Goal: Task Accomplishment & Management: Complete application form

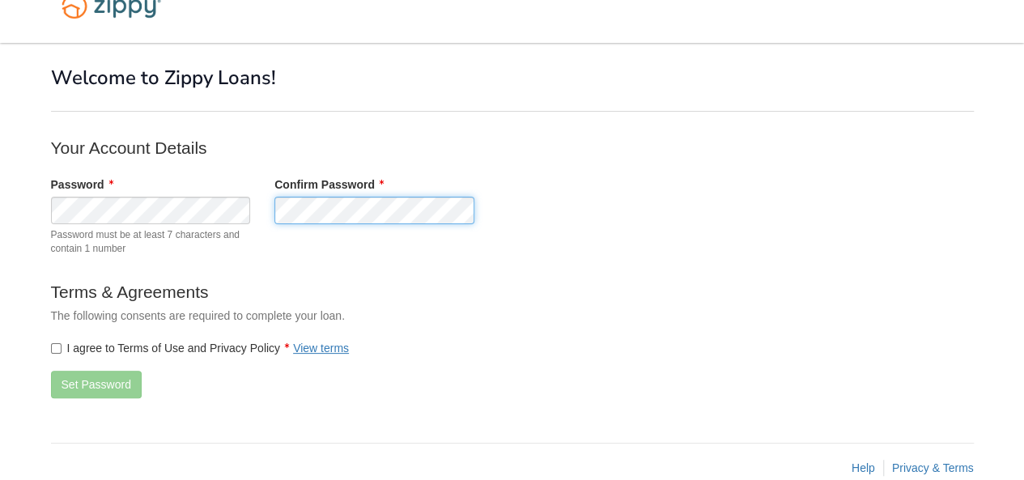
scroll to position [58, 0]
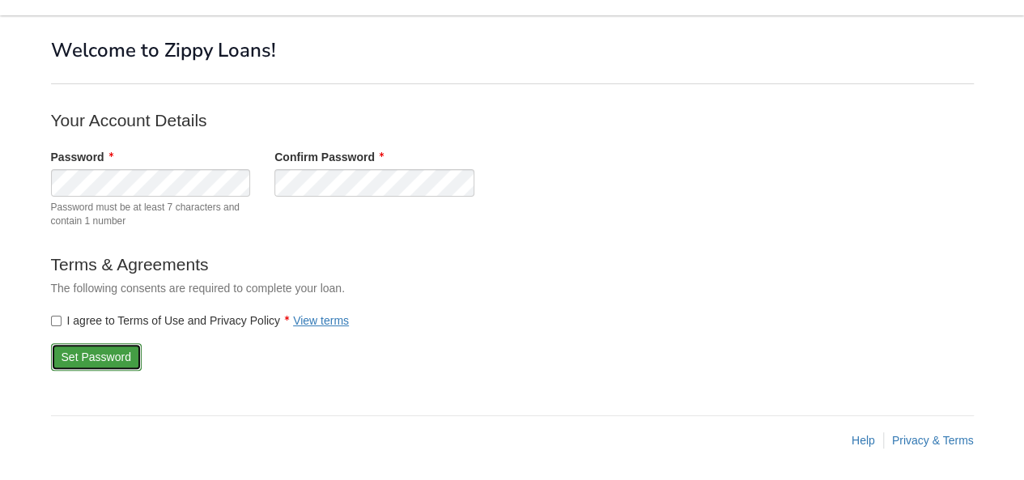
click at [84, 351] on button "Set Password" at bounding box center [96, 357] width 91 height 28
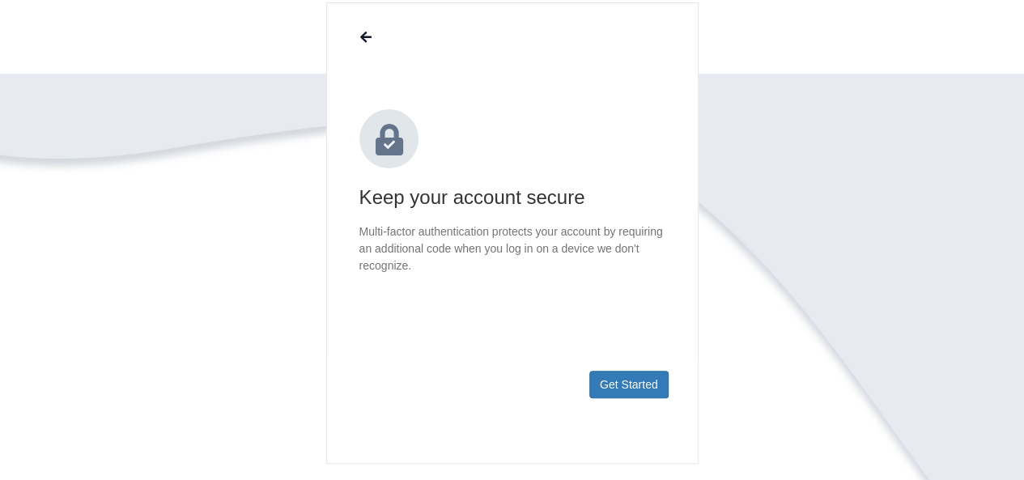
scroll to position [243, 0]
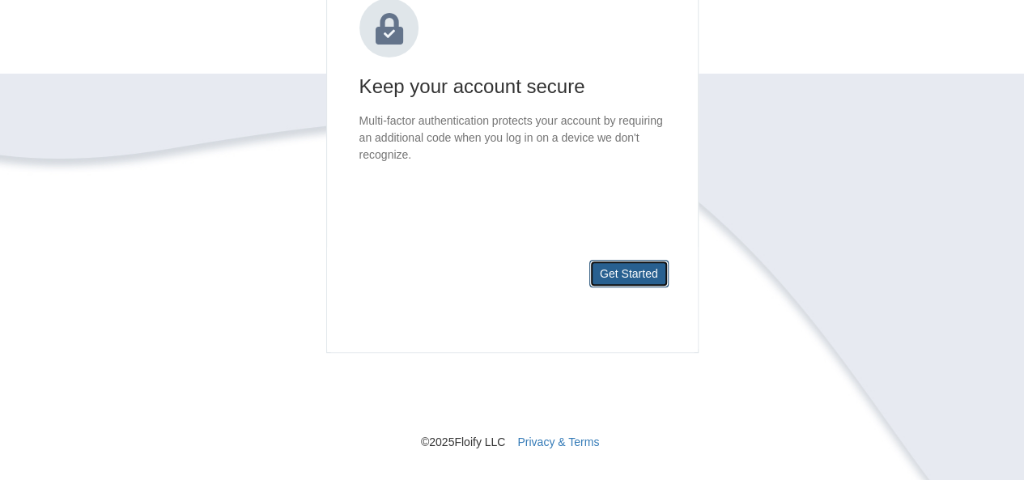
click at [633, 274] on button "Get Started" at bounding box center [628, 274] width 79 height 28
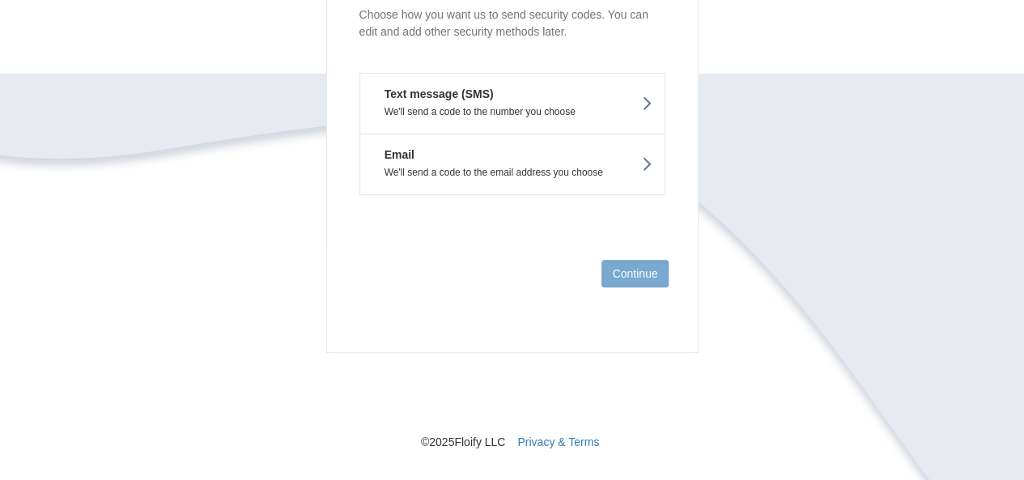
click at [505, 110] on p "We'll send a code to the number you choose" at bounding box center [512, 111] width 280 height 11
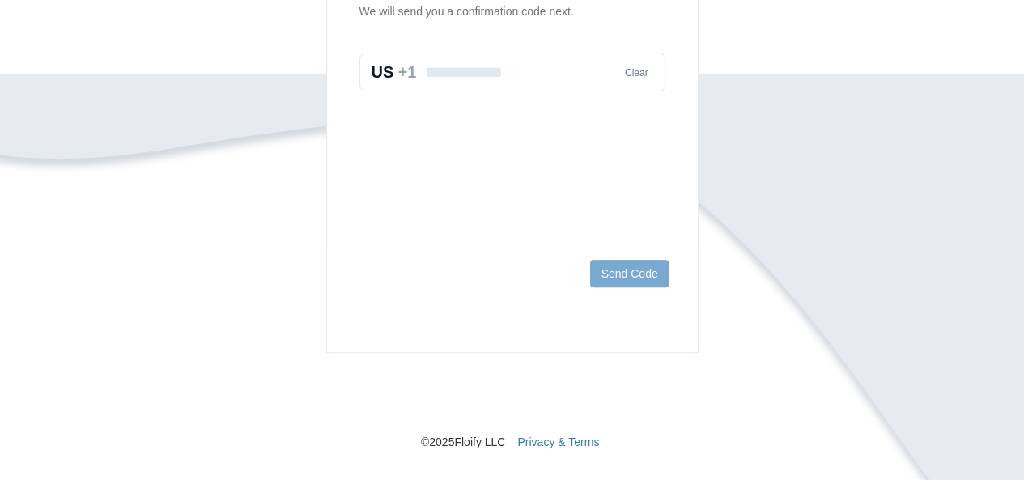
click at [491, 69] on input "text" at bounding box center [512, 72] width 306 height 39
type input "**********"
click at [624, 282] on button "Send Code" at bounding box center [629, 274] width 78 height 28
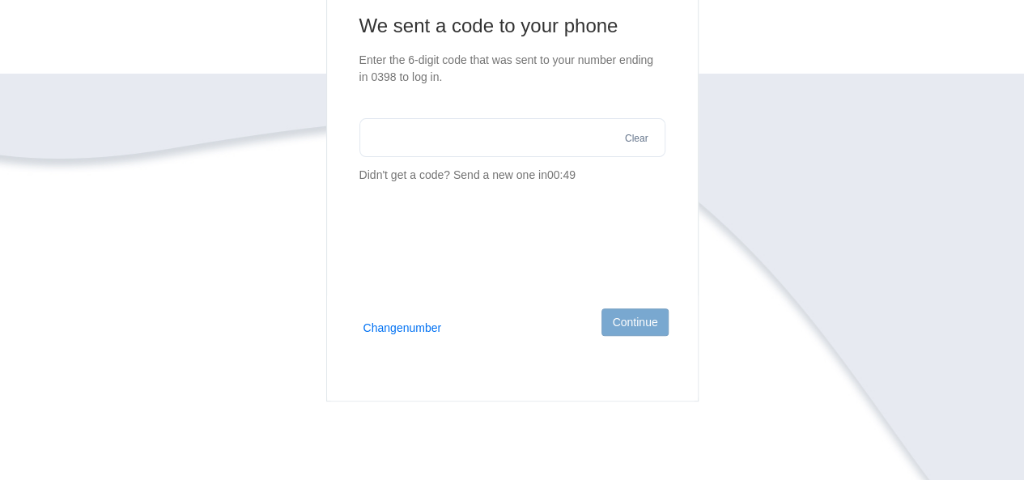
scroll to position [162, 0]
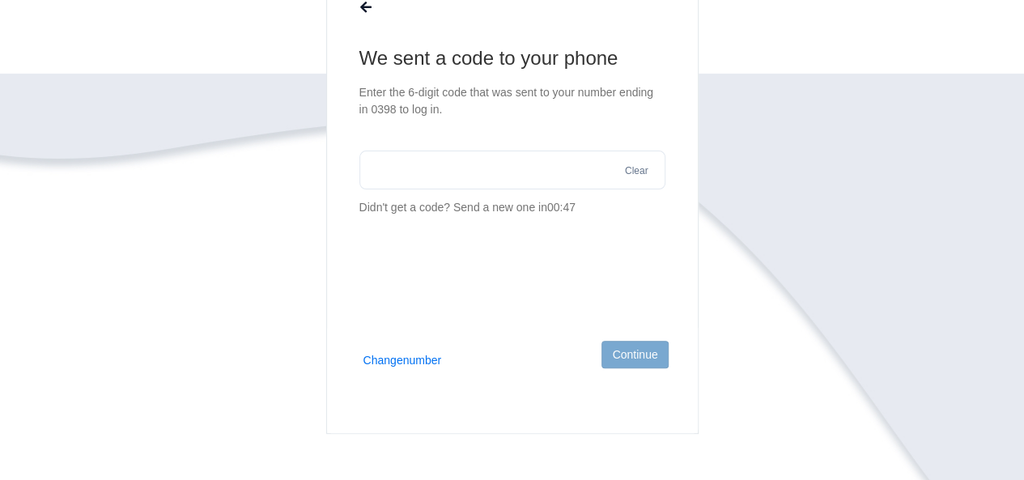
click at [505, 173] on input "text" at bounding box center [512, 170] width 306 height 39
type input "******"
click at [639, 359] on button "Continue" at bounding box center [634, 355] width 66 height 28
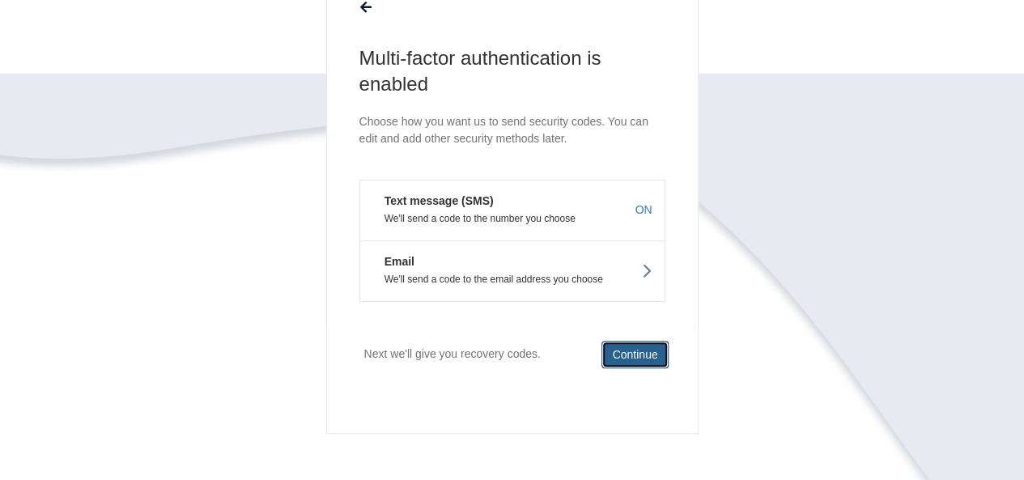
click at [635, 352] on button "Continue" at bounding box center [634, 355] width 66 height 28
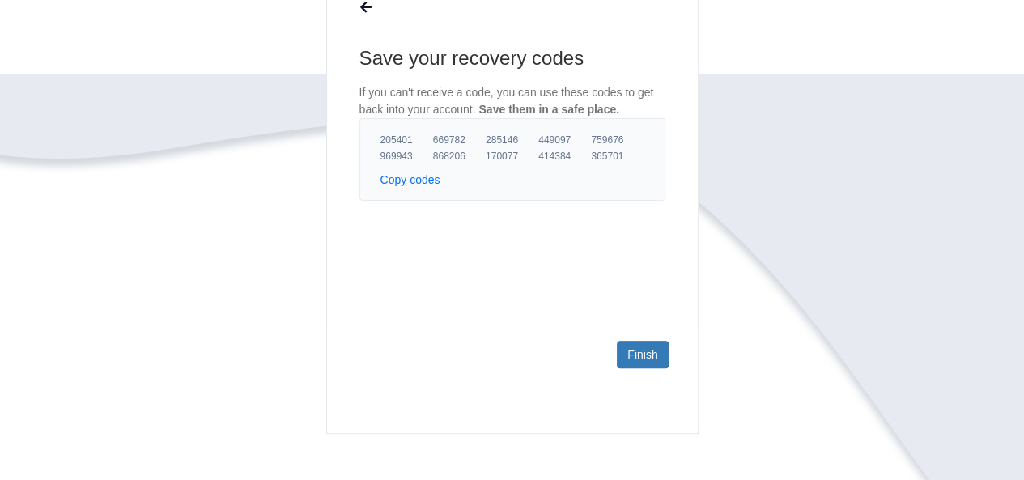
click at [411, 177] on button "Copy codes" at bounding box center [410, 180] width 60 height 16
click at [404, 182] on button "Copy codes" at bounding box center [410, 180] width 60 height 16
click at [651, 353] on link "Finish" at bounding box center [642, 355] width 51 height 28
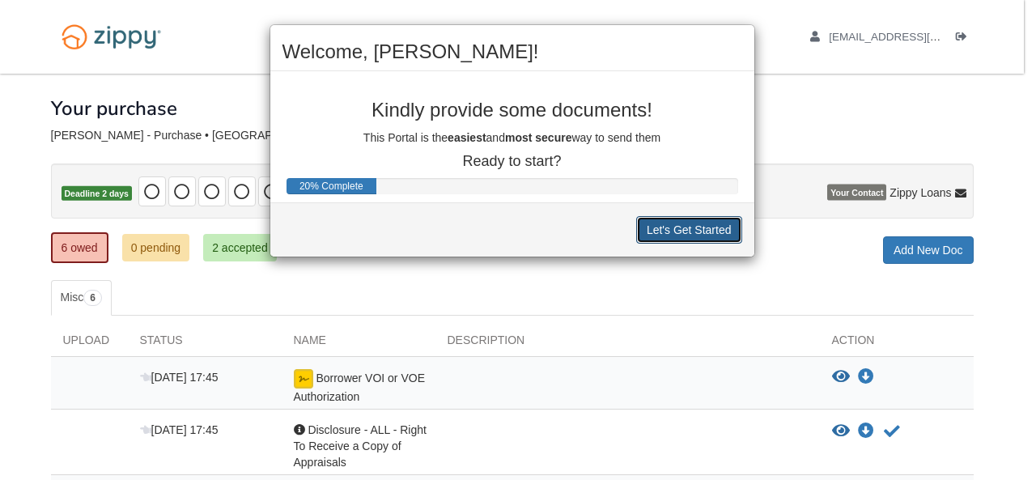
click at [703, 231] on button "Let's Get Started" at bounding box center [689, 230] width 106 height 28
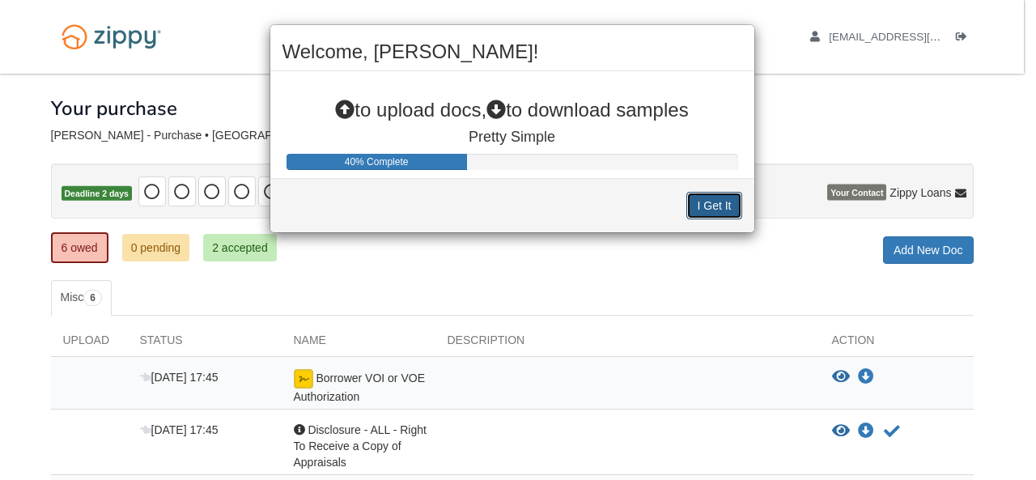
click at [721, 206] on button "I Get It" at bounding box center [713, 206] width 55 height 28
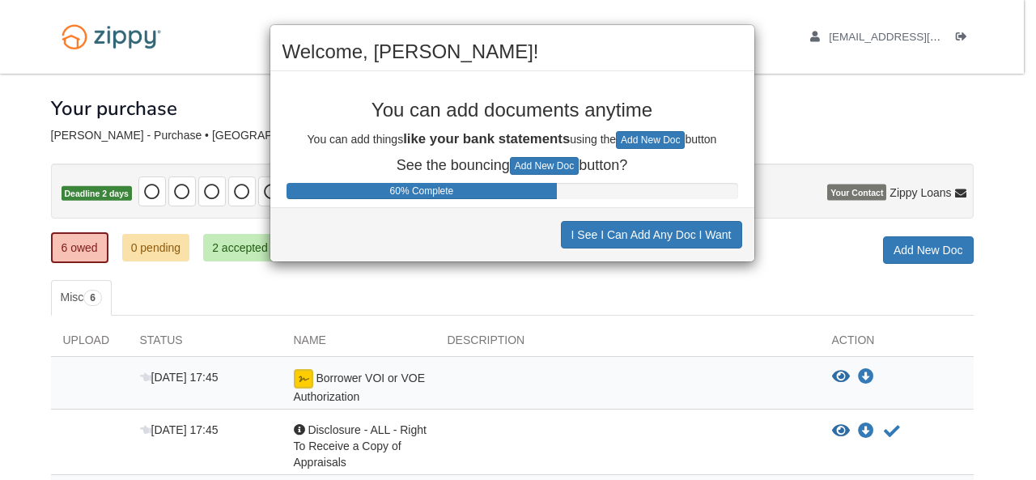
click at [831, 35] on div "Welcome, JEAN! You can add documents anytime You can add things like your bank …" at bounding box center [518, 240] width 1036 height 480
click at [814, 36] on div "Welcome, JEAN! You can add documents anytime You can add things like your bank …" at bounding box center [518, 240] width 1036 height 480
click at [674, 312] on div "Welcome, JEAN! You can add documents anytime You can add things like your bank …" at bounding box center [518, 240] width 1036 height 480
click at [727, 82] on div "You can add documents anytime You can add things like your bank statements usin…" at bounding box center [512, 123] width 484 height 104
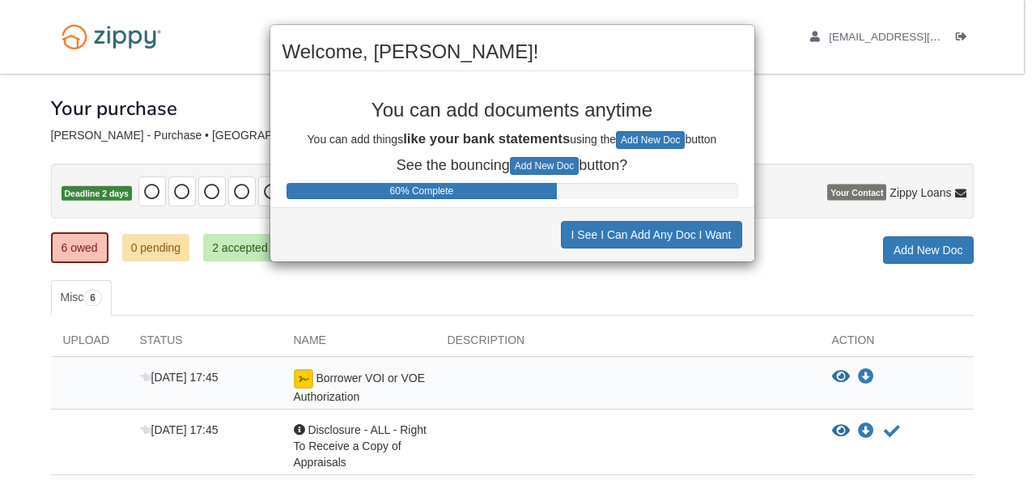
click at [726, 82] on div "You can add documents anytime You can add things like your bank statements usin…" at bounding box center [512, 123] width 484 height 104
click at [673, 231] on button "I See I Can Add Any Doc I Want" at bounding box center [651, 235] width 181 height 28
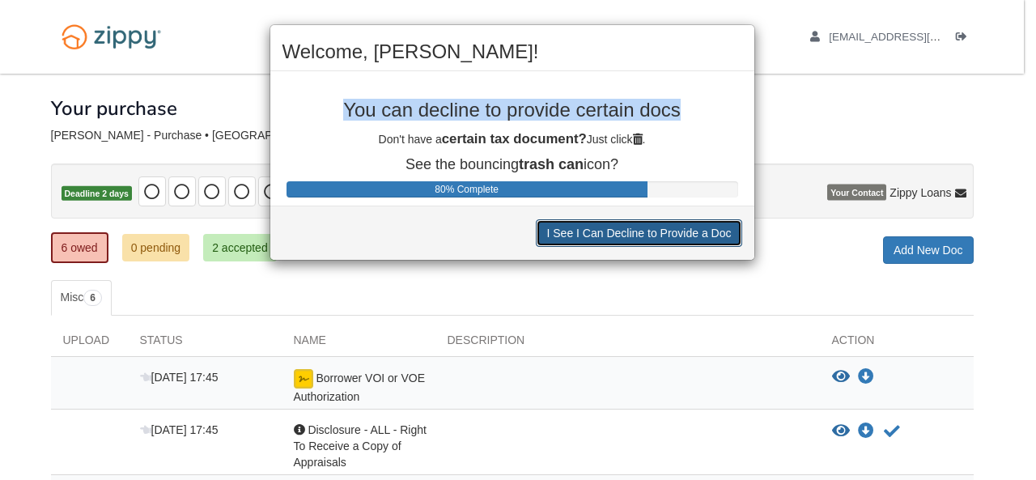
click at [648, 234] on button "I See I Can Decline to Provide a Doc" at bounding box center [639, 233] width 206 height 28
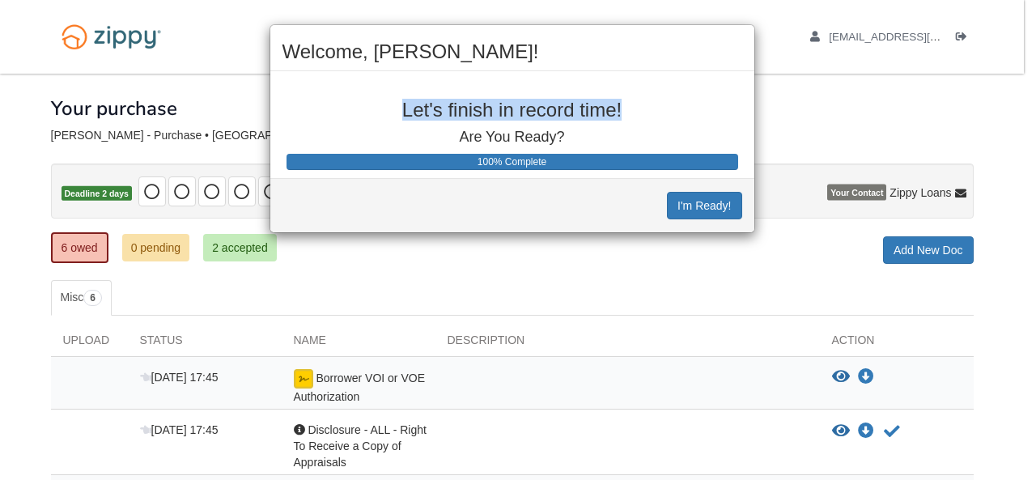
click at [813, 108] on div "Welcome, JEAN! Let's finish in record time! Are You Ready? 100% Complete I'm Re…" at bounding box center [518, 240] width 1036 height 480
click at [865, 36] on div "Welcome, JEAN! Let's finish in record time! Are You Ready? 100% Complete I'm Re…" at bounding box center [518, 240] width 1036 height 480
click at [960, 36] on div "Welcome, JEAN! Let's finish in record time! Are You Ready? 100% Complete I'm Re…" at bounding box center [518, 240] width 1036 height 480
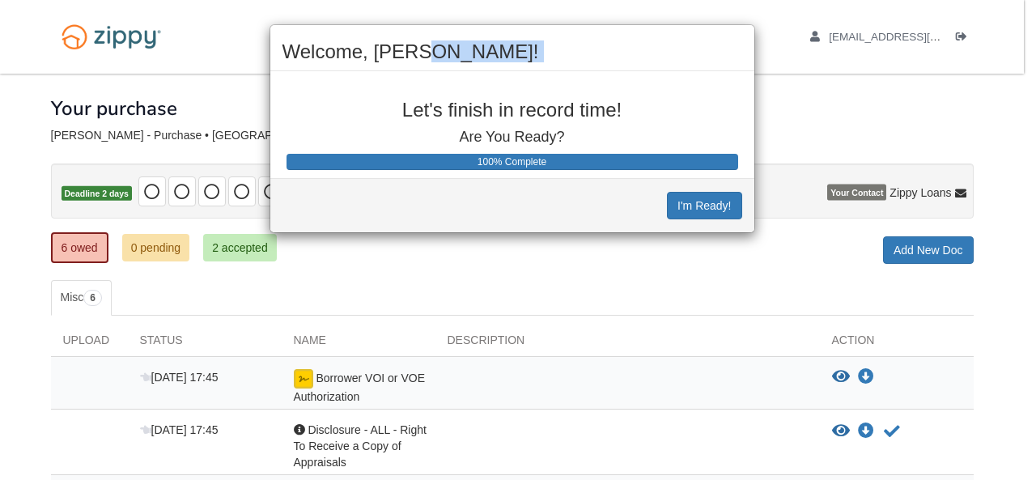
click at [960, 36] on div "Welcome, JEAN! Let's finish in record time! Are You Ready? 100% Complete I'm Re…" at bounding box center [518, 240] width 1036 height 480
click at [857, 33] on div "Welcome, JEAN! Let's finish in record time! Are You Ready? 100% Complete I'm Re…" at bounding box center [518, 240] width 1036 height 480
click at [812, 37] on div "Welcome, JEAN! Let's finish in record time! Are You Ready? 100% Complete I'm Re…" at bounding box center [518, 240] width 1036 height 480
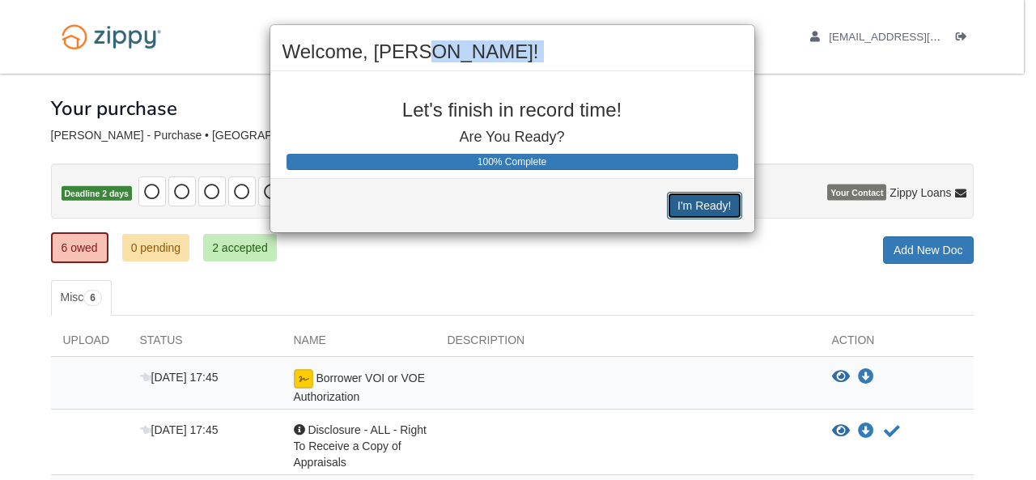
click at [706, 197] on button "I'm Ready!" at bounding box center [704, 206] width 74 height 28
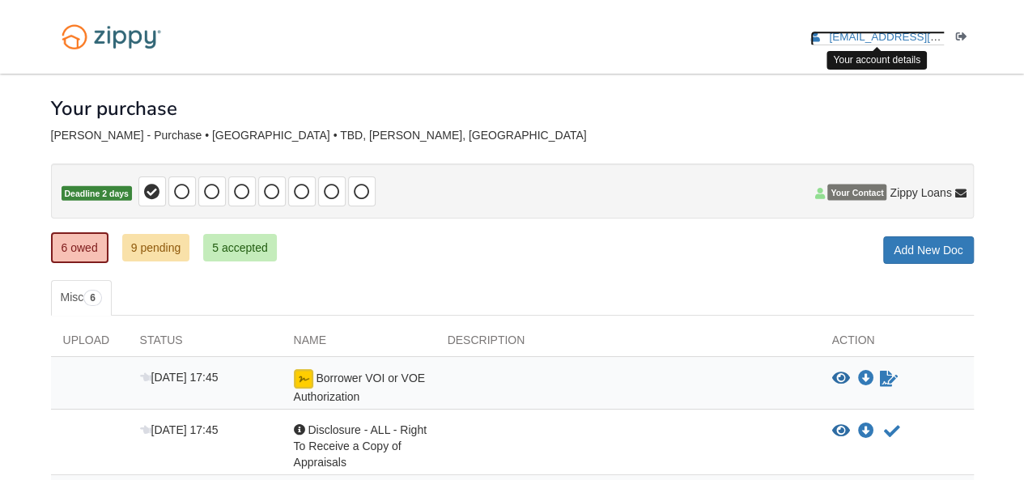
click at [813, 36] on icon "edit profile" at bounding box center [815, 37] width 10 height 11
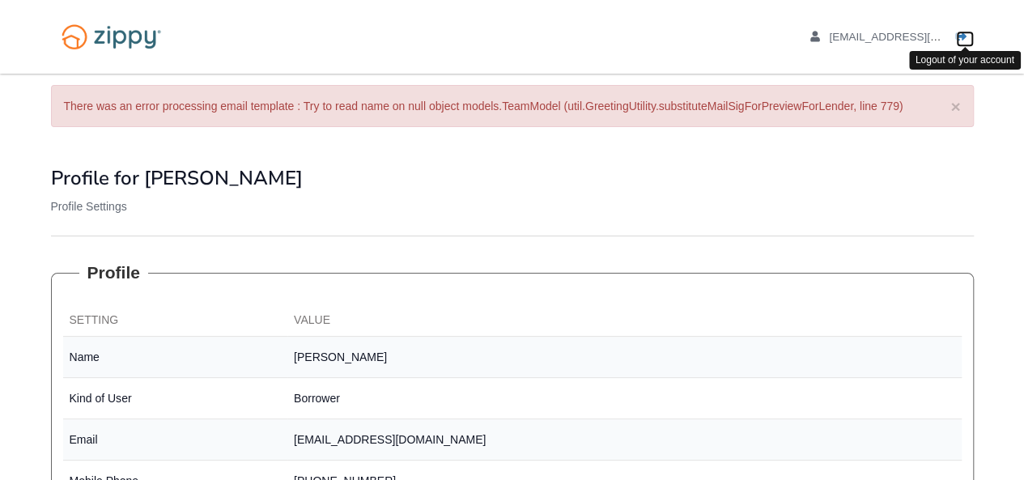
click at [960, 34] on icon "Log out" at bounding box center [961, 37] width 11 height 11
